Goal: Information Seeking & Learning: Learn about a topic

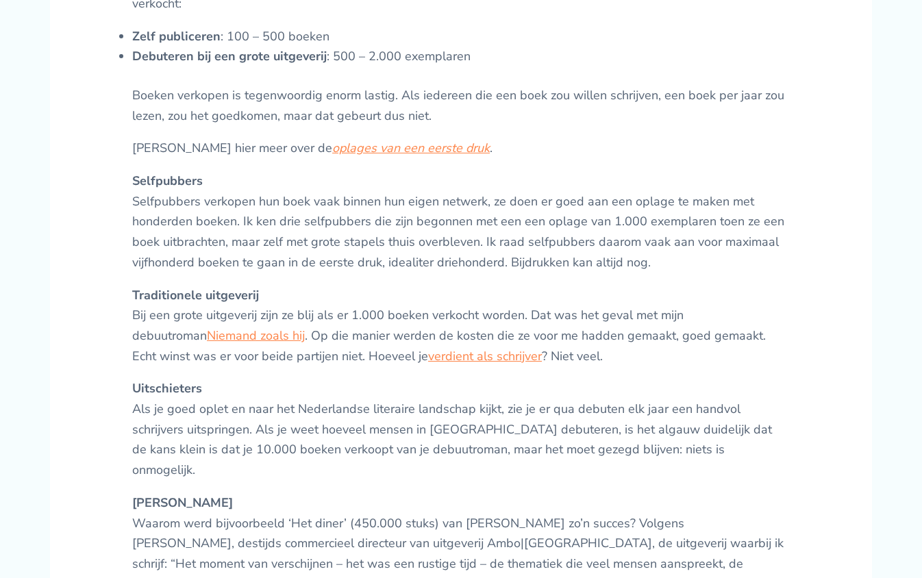
scroll to position [537, 0]
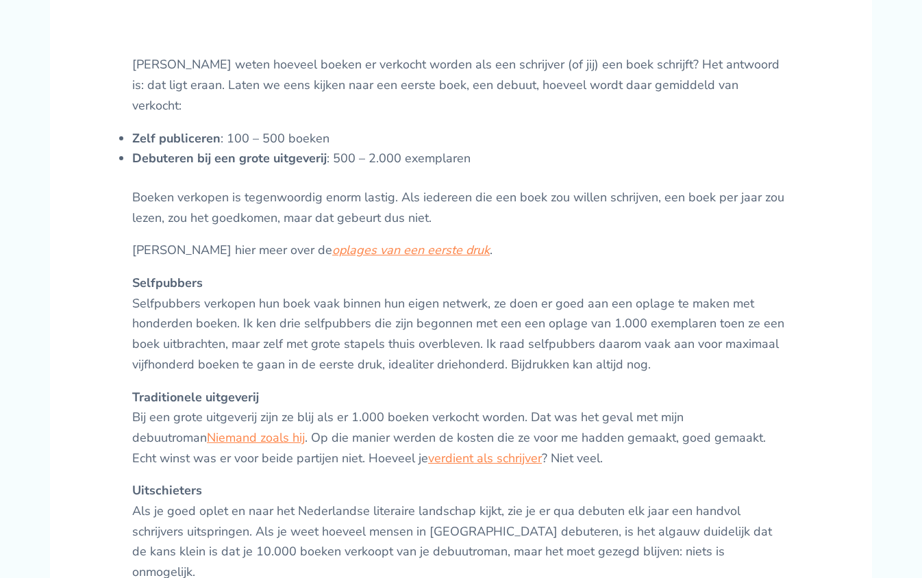
click at [469, 219] on p "Boeken verkopen is tegenwoordig enorm lastig. Als iedereen die een boek zou wil…" at bounding box center [461, 208] width 658 height 40
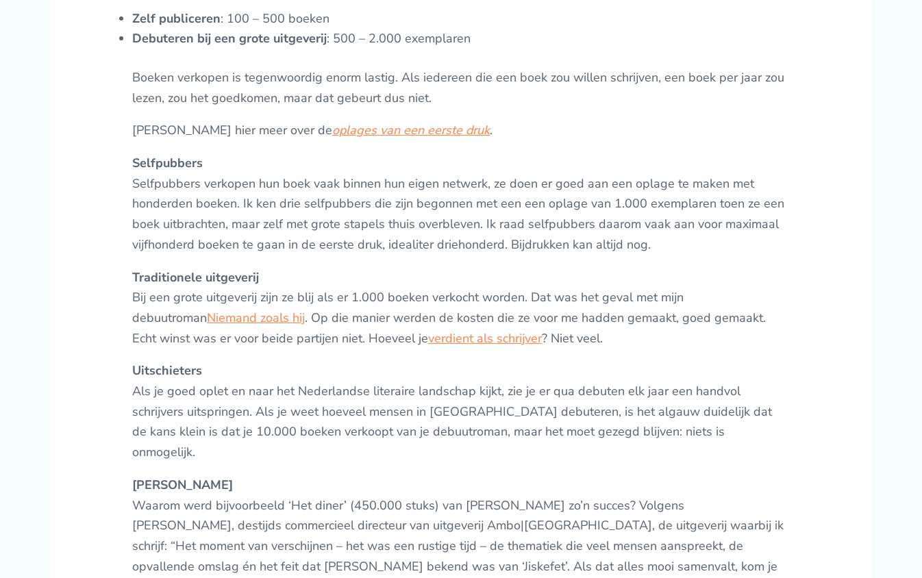
scroll to position [657, 0]
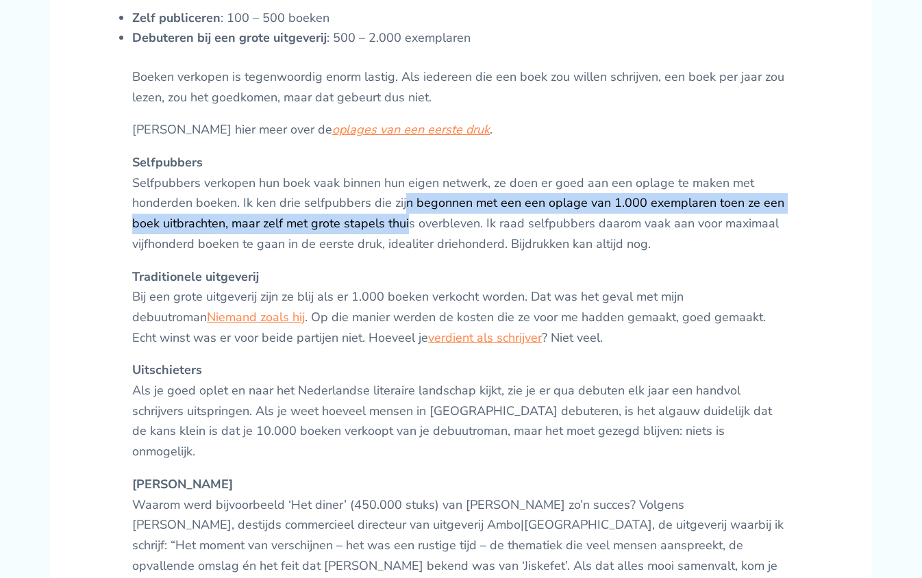
drag, startPoint x: 402, startPoint y: 199, endPoint x: 406, endPoint y: 214, distance: 16.3
click at [406, 214] on p "Selfpubbers Selfpubbers verkopen hun boek vaak binnen hun eigen netwerk, ze doe…" at bounding box center [461, 204] width 658 height 102
drag, startPoint x: 407, startPoint y: 217, endPoint x: 407, endPoint y: 203, distance: 14.4
click at [407, 203] on p "Selfpubbers Selfpubbers verkopen hun boek vaak binnen hun eigen netwerk, ze doe…" at bounding box center [461, 204] width 658 height 102
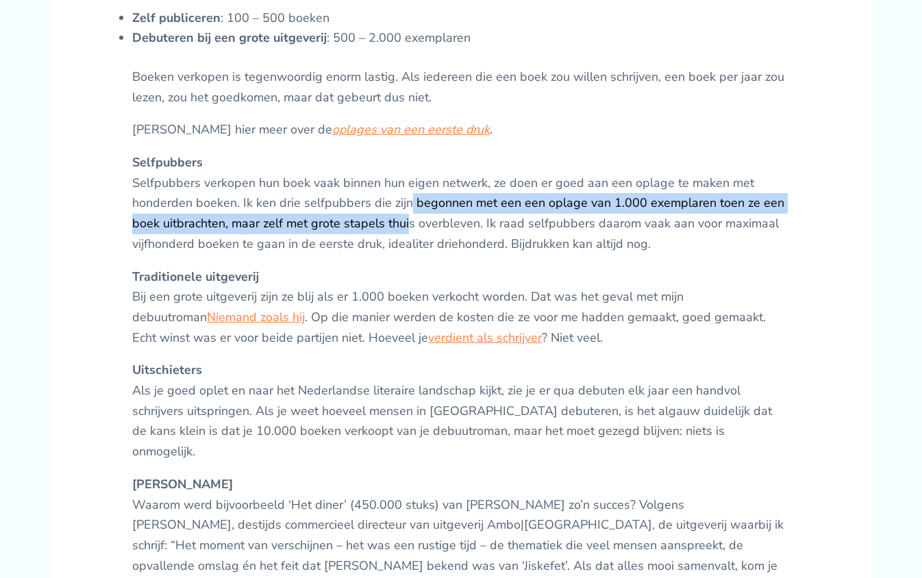
click at [407, 203] on p "Selfpubbers Selfpubbers verkopen hun boek vaak binnen hun eigen netwerk, ze doe…" at bounding box center [461, 204] width 658 height 102
drag, startPoint x: 407, startPoint y: 203, endPoint x: 407, endPoint y: 214, distance: 11.0
click at [407, 214] on p "Selfpubbers Selfpubbers verkopen hun boek vaak binnen hun eigen netwerk, ze doe…" at bounding box center [461, 204] width 658 height 102
drag, startPoint x: 407, startPoint y: 214, endPoint x: 407, endPoint y: 203, distance: 11.6
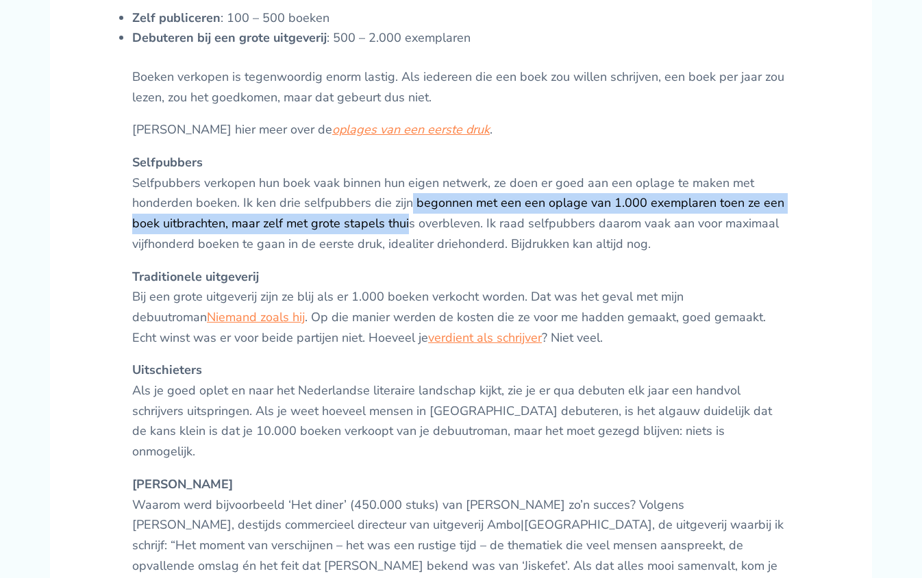
click at [407, 203] on p "Selfpubbers Selfpubbers verkopen hun boek vaak binnen hun eigen netwerk, ze doe…" at bounding box center [461, 204] width 658 height 102
drag, startPoint x: 407, startPoint y: 203, endPoint x: 409, endPoint y: 215, distance: 12.5
click at [409, 215] on p "Selfpubbers Selfpubbers verkopen hun boek vaak binnen hun eigen netwerk, ze doe…" at bounding box center [461, 204] width 658 height 102
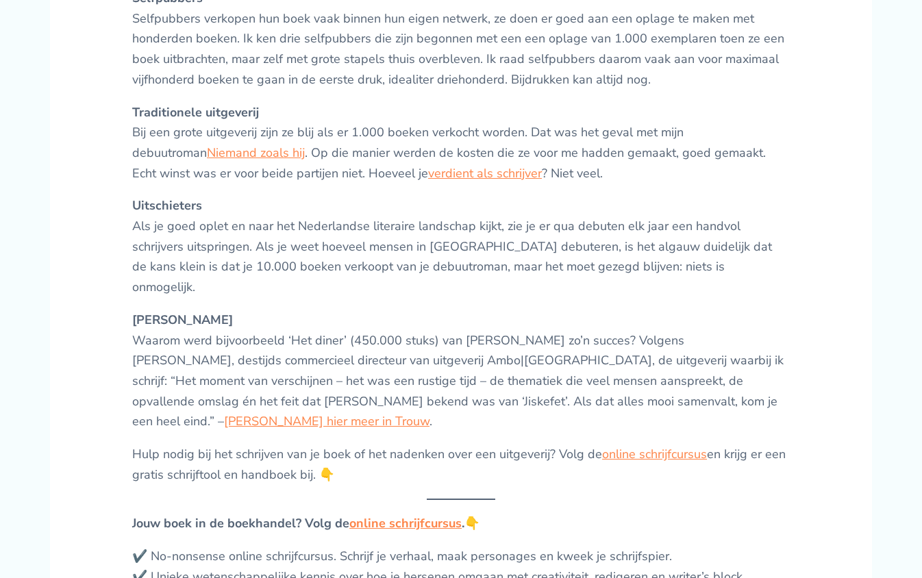
scroll to position [820, 0]
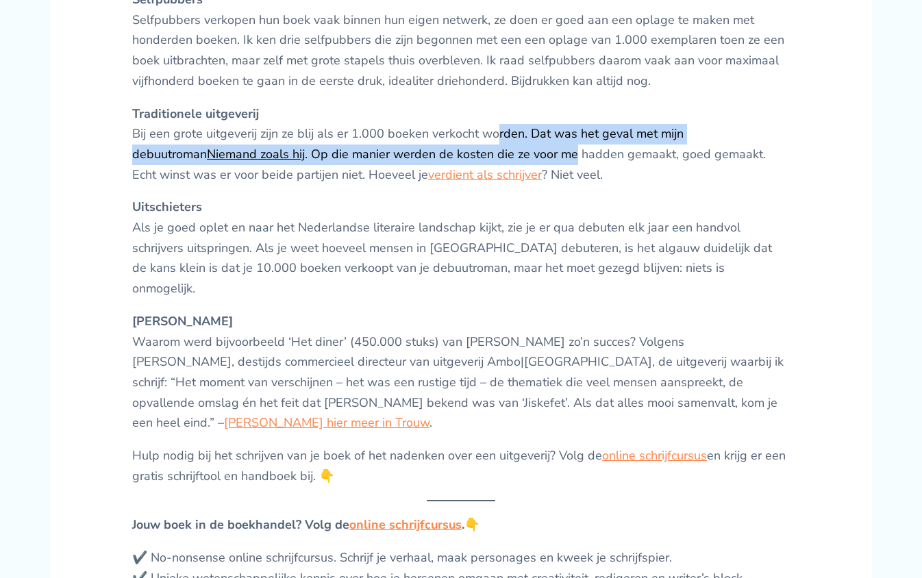
drag, startPoint x: 495, startPoint y: 149, endPoint x: 495, endPoint y: 126, distance: 22.6
click at [495, 126] on p "Traditionele uitgeverij Bij een grote uitgeverij zijn ze blij als er 1.000 boek…" at bounding box center [461, 145] width 658 height 82
drag, startPoint x: 466, startPoint y: 126, endPoint x: 466, endPoint y: 147, distance: 20.6
click at [466, 147] on p "Traditionele uitgeverij Bij een grote uitgeverij zijn ze blij als er 1.000 boek…" at bounding box center [461, 145] width 658 height 82
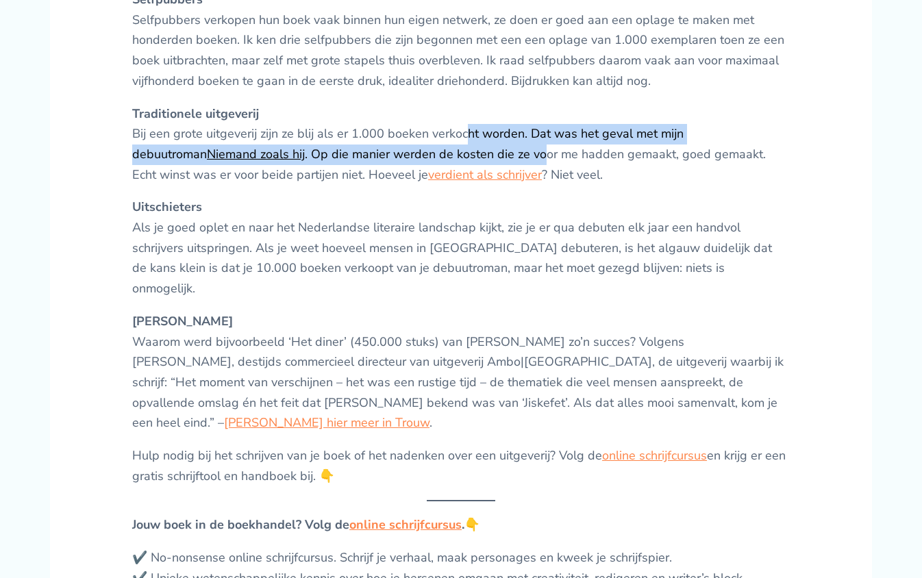
click at [466, 147] on p "Traditionele uitgeverij Bij een grote uitgeverij zijn ze blij als er 1.000 boek…" at bounding box center [461, 145] width 658 height 82
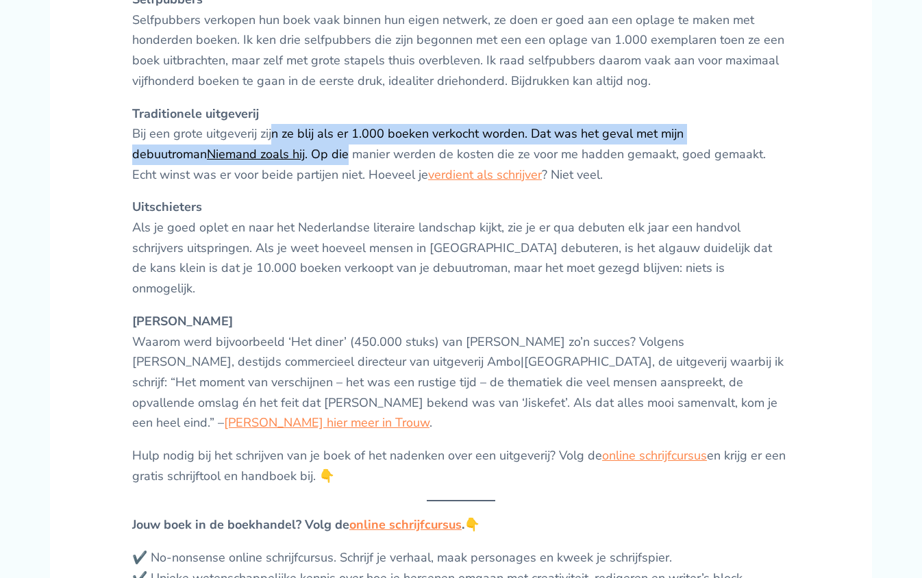
drag, startPoint x: 273, startPoint y: 143, endPoint x: 271, endPoint y: 132, distance: 11.2
click at [271, 132] on p "Traditionele uitgeverij Bij een grote uitgeverij zijn ze blij als er 1.000 boek…" at bounding box center [461, 145] width 658 height 82
drag, startPoint x: 271, startPoint y: 132, endPoint x: 272, endPoint y: 139, distance: 7.0
click at [272, 139] on p "Traditionele uitgeverij Bij een grote uitgeverij zijn ze blij als er 1.000 boek…" at bounding box center [461, 145] width 658 height 82
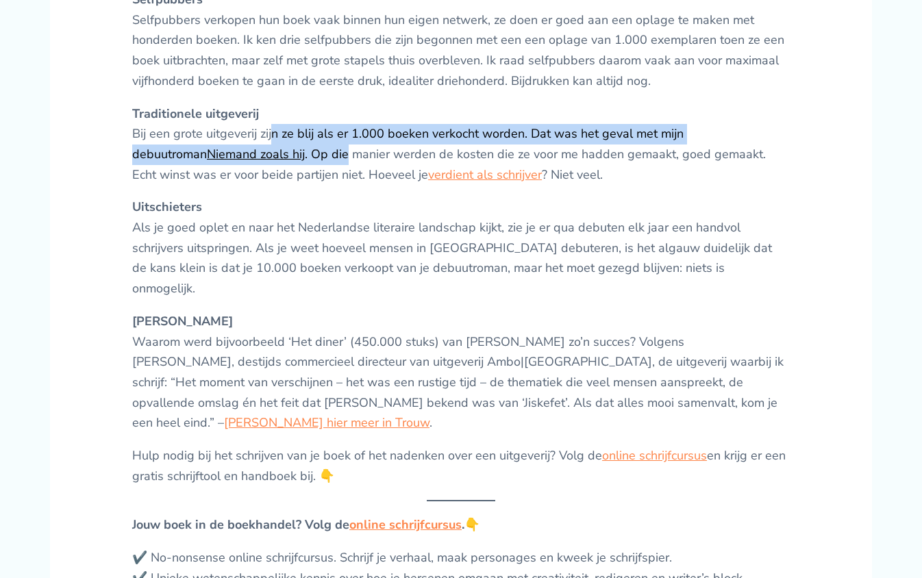
click at [272, 139] on p "Traditionele uitgeverij Bij een grote uitgeverij zijn ze blij als er 1.000 boek…" at bounding box center [461, 145] width 658 height 82
drag, startPoint x: 271, startPoint y: 133, endPoint x: 273, endPoint y: 143, distance: 9.8
click at [273, 143] on p "Traditionele uitgeverij Bij een grote uitgeverij zijn ze blij als er 1.000 boek…" at bounding box center [461, 145] width 658 height 82
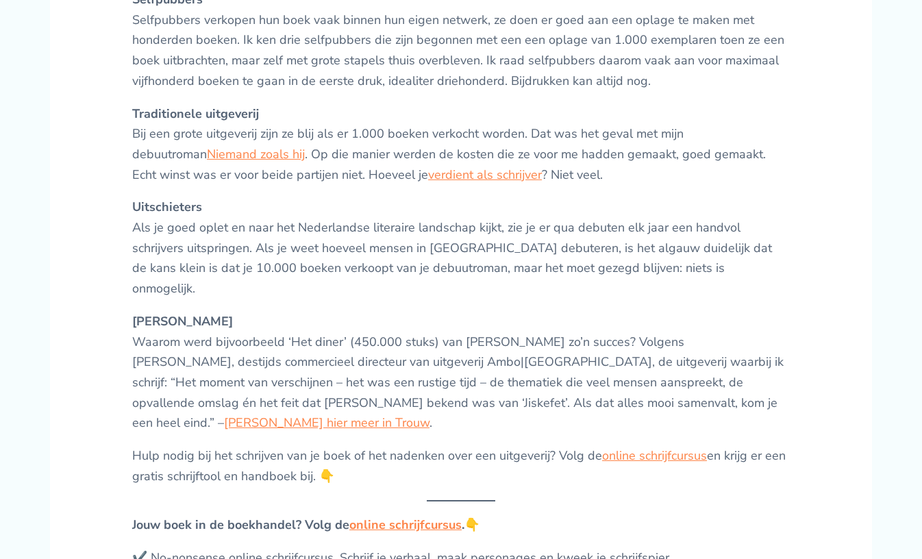
click at [359, 199] on p "Uitschieters Als je goed oplet en naar het Nederlandse literaire landschap kijk…" at bounding box center [461, 248] width 658 height 102
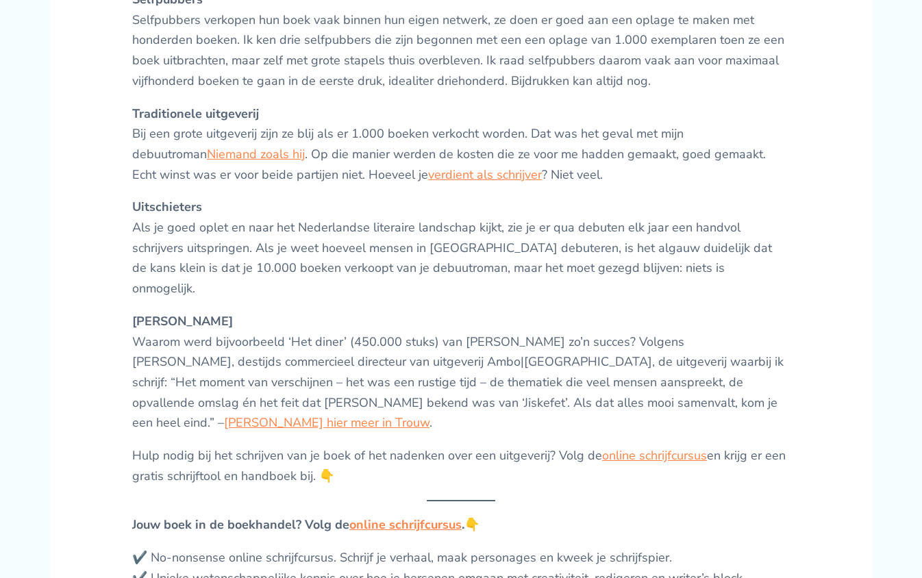
click at [388, 312] on p "Herman Koch Waarom werd bijvoorbeeld ‘Het diner’ (450.000 stuks) van Herman Koc…" at bounding box center [461, 373] width 658 height 122
click at [389, 312] on p "Herman Koch Waarom werd bijvoorbeeld ‘Het diner’ (450.000 stuks) van Herman Koc…" at bounding box center [461, 373] width 658 height 122
drag, startPoint x: 389, startPoint y: 310, endPoint x: 410, endPoint y: 310, distance: 21.2
click at [410, 312] on p "Herman Koch Waarom werd bijvoorbeeld ‘Het diner’ (450.000 stuks) van Herman Koc…" at bounding box center [461, 373] width 658 height 122
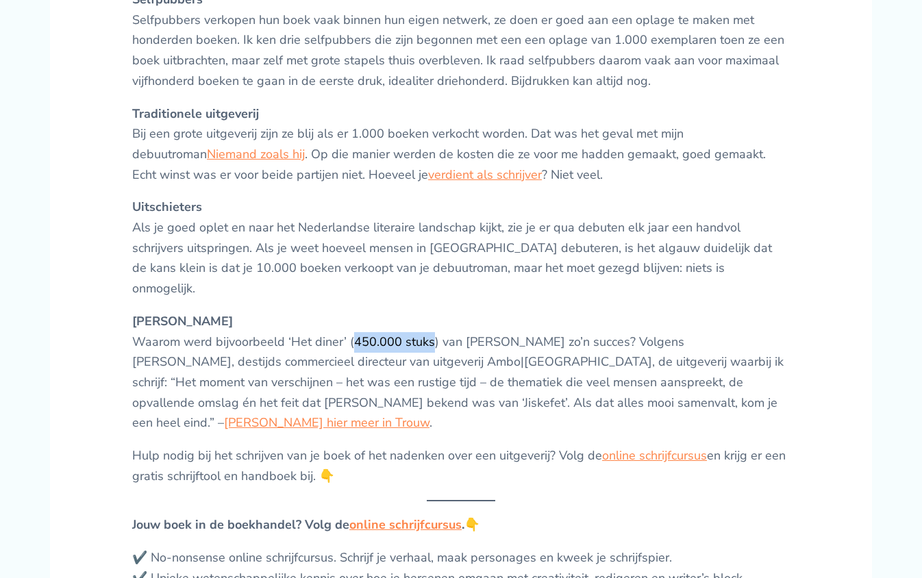
click at [410, 312] on p "Herman Koch Waarom werd bijvoorbeeld ‘Het diner’ (450.000 stuks) van Herman Koc…" at bounding box center [461, 373] width 658 height 122
drag, startPoint x: 410, startPoint y: 310, endPoint x: 379, endPoint y: 307, distance: 31.0
click at [379, 312] on p "Herman Koch Waarom werd bijvoorbeeld ‘Het diner’ (450.000 stuks) van Herman Koc…" at bounding box center [461, 373] width 658 height 122
drag, startPoint x: 379, startPoint y: 307, endPoint x: 410, endPoint y: 307, distance: 30.8
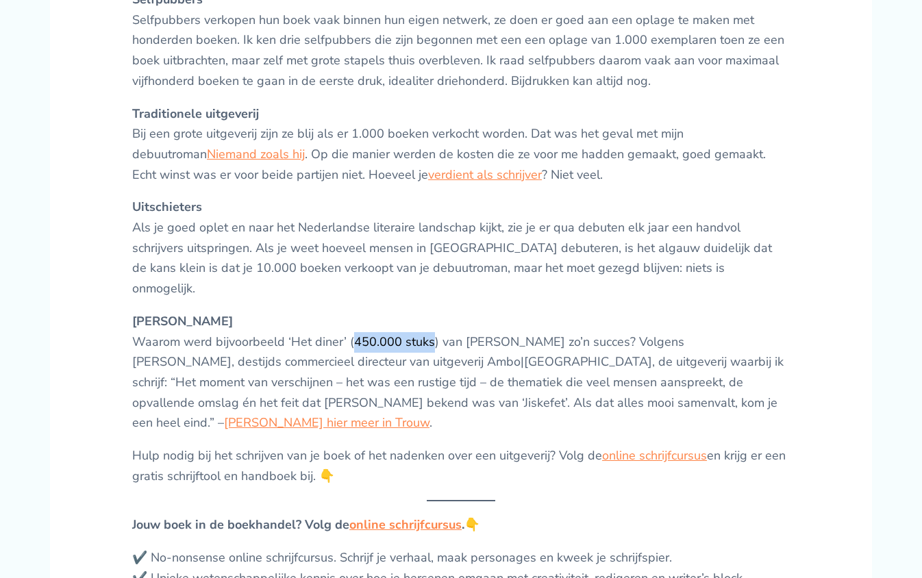
click at [410, 312] on p "Herman Koch Waarom werd bijvoorbeeld ‘Het diner’ (450.000 stuks) van Herman Koc…" at bounding box center [461, 373] width 658 height 122
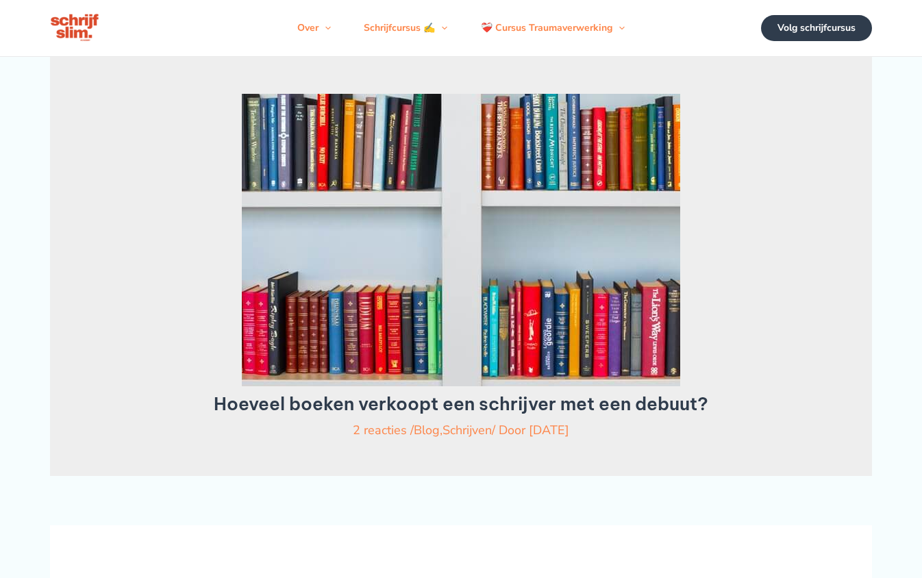
scroll to position [0, 0]
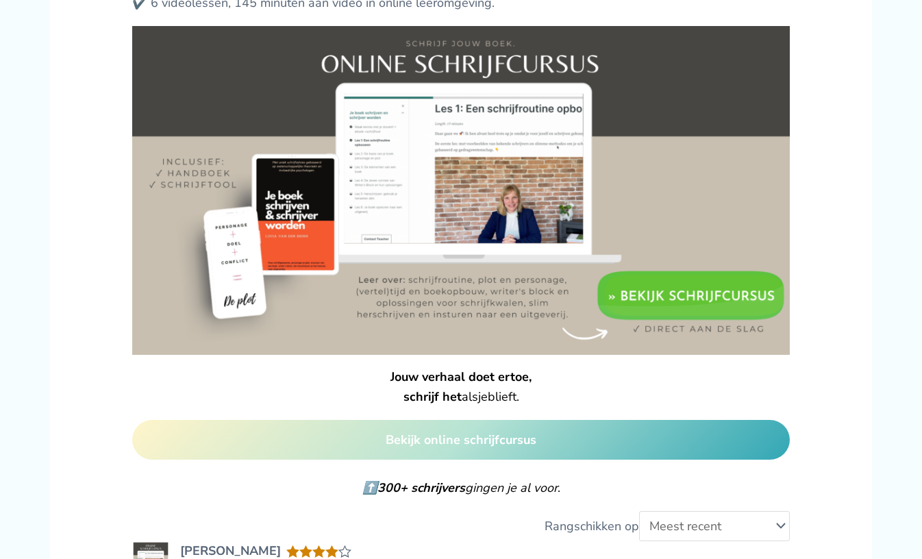
scroll to position [1353, 0]
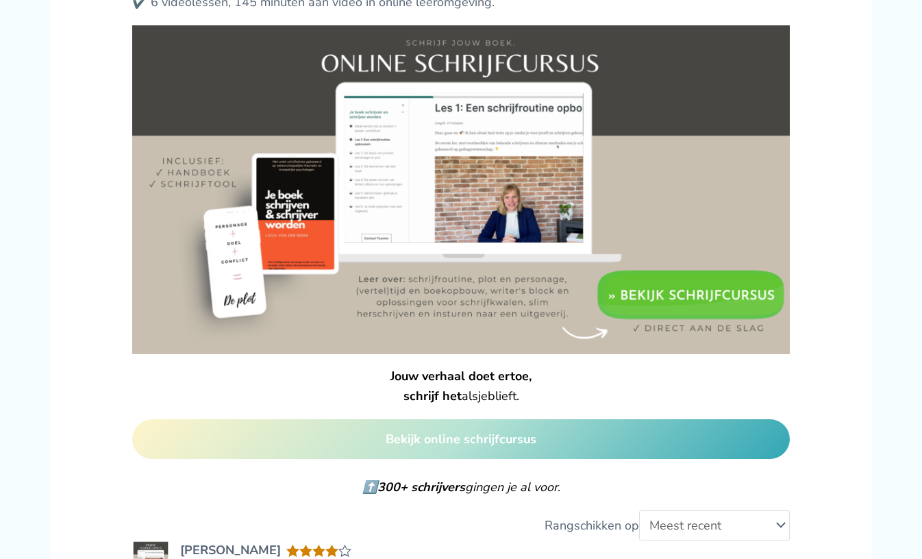
click at [677, 298] on img at bounding box center [461, 189] width 658 height 329
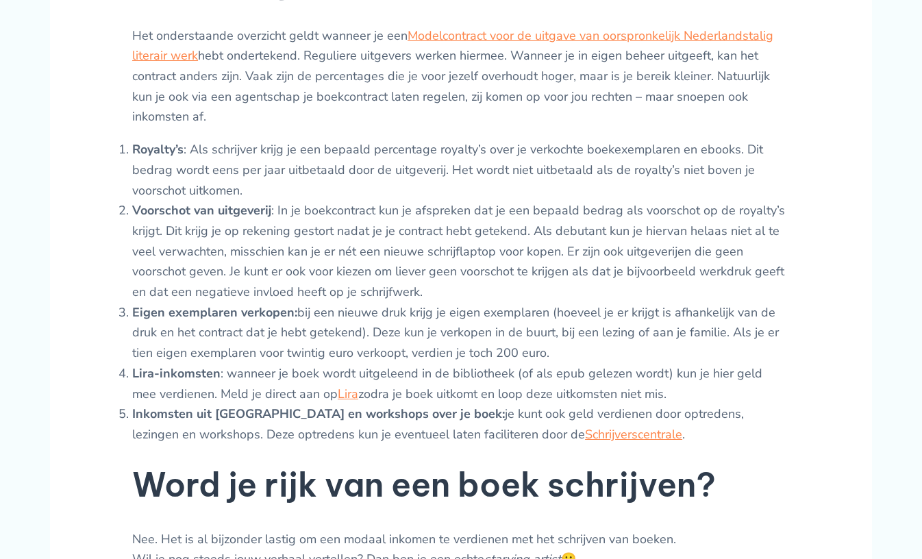
scroll to position [655, 0]
